Goal: Check status: Check status

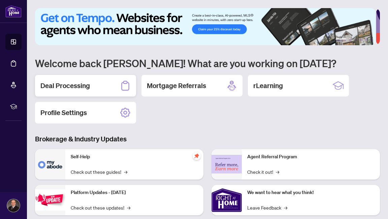
click at [58, 81] on h2 "Deal Processing" at bounding box center [65, 85] width 50 height 9
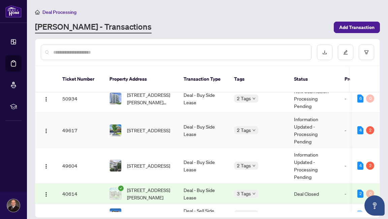
scroll to position [9, 0]
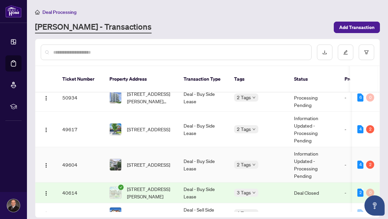
click at [306, 155] on td "Information Updated - Processing Pending" at bounding box center [314, 164] width 51 height 35
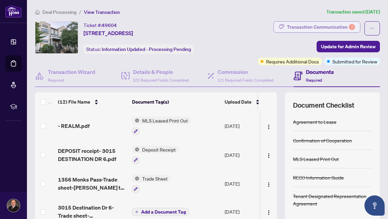
click at [314, 26] on div "Transaction Communication 2" at bounding box center [321, 27] width 68 height 11
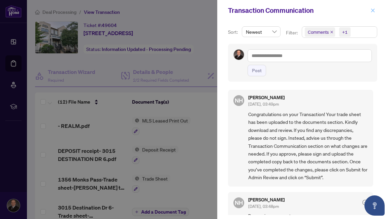
click at [371, 6] on span "button" at bounding box center [373, 10] width 5 height 11
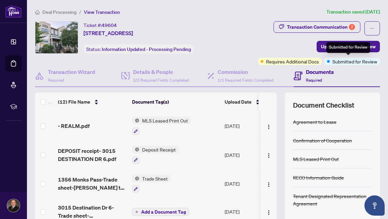
click at [350, 61] on span "Submitted for Review" at bounding box center [355, 61] width 45 height 7
click at [341, 61] on span "Submitted for Review" at bounding box center [355, 61] width 45 height 7
click at [375, 74] on div "Documents Required" at bounding box center [337, 76] width 86 height 22
click at [278, 56] on div "Transaction Communication 2 Update for Admin Review Requires Additional Docs Su…" at bounding box center [304, 43] width 153 height 44
click at [272, 41] on div "Transaction Communication 2 Update for Admin Review Requires Additional Docs Su…" at bounding box center [304, 43] width 153 height 44
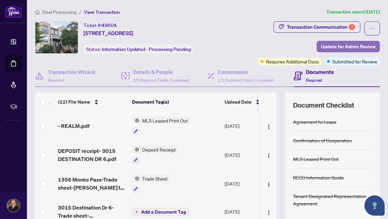
click at [350, 44] on span "Update for Admin Review" at bounding box center [348, 46] width 55 height 11
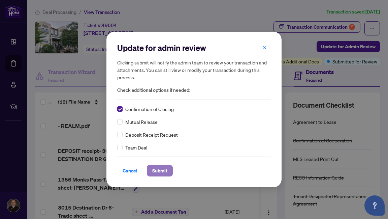
click at [159, 170] on span "Submit" at bounding box center [159, 170] width 15 height 11
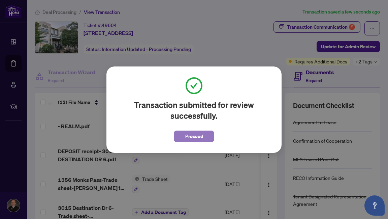
click at [197, 136] on span "Proceed" at bounding box center [194, 136] width 18 height 11
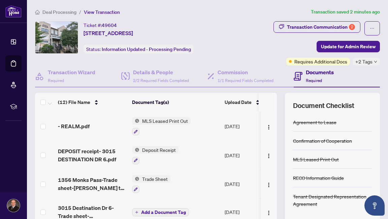
click at [52, 12] on span "Deal Processing" at bounding box center [59, 12] width 34 height 6
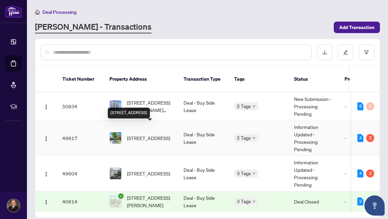
click at [146, 134] on span "[STREET_ADDRESS]" at bounding box center [148, 137] width 43 height 7
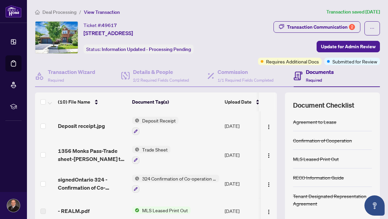
click at [60, 12] on span "Deal Processing" at bounding box center [59, 12] width 34 height 6
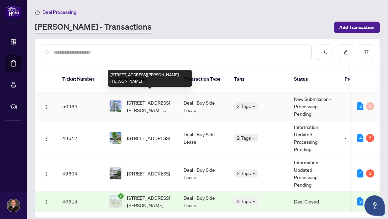
click at [141, 99] on span "[STREET_ADDRESS][PERSON_NAME][PERSON_NAME]" at bounding box center [150, 106] width 46 height 15
